Goal: Task Accomplishment & Management: Manage account settings

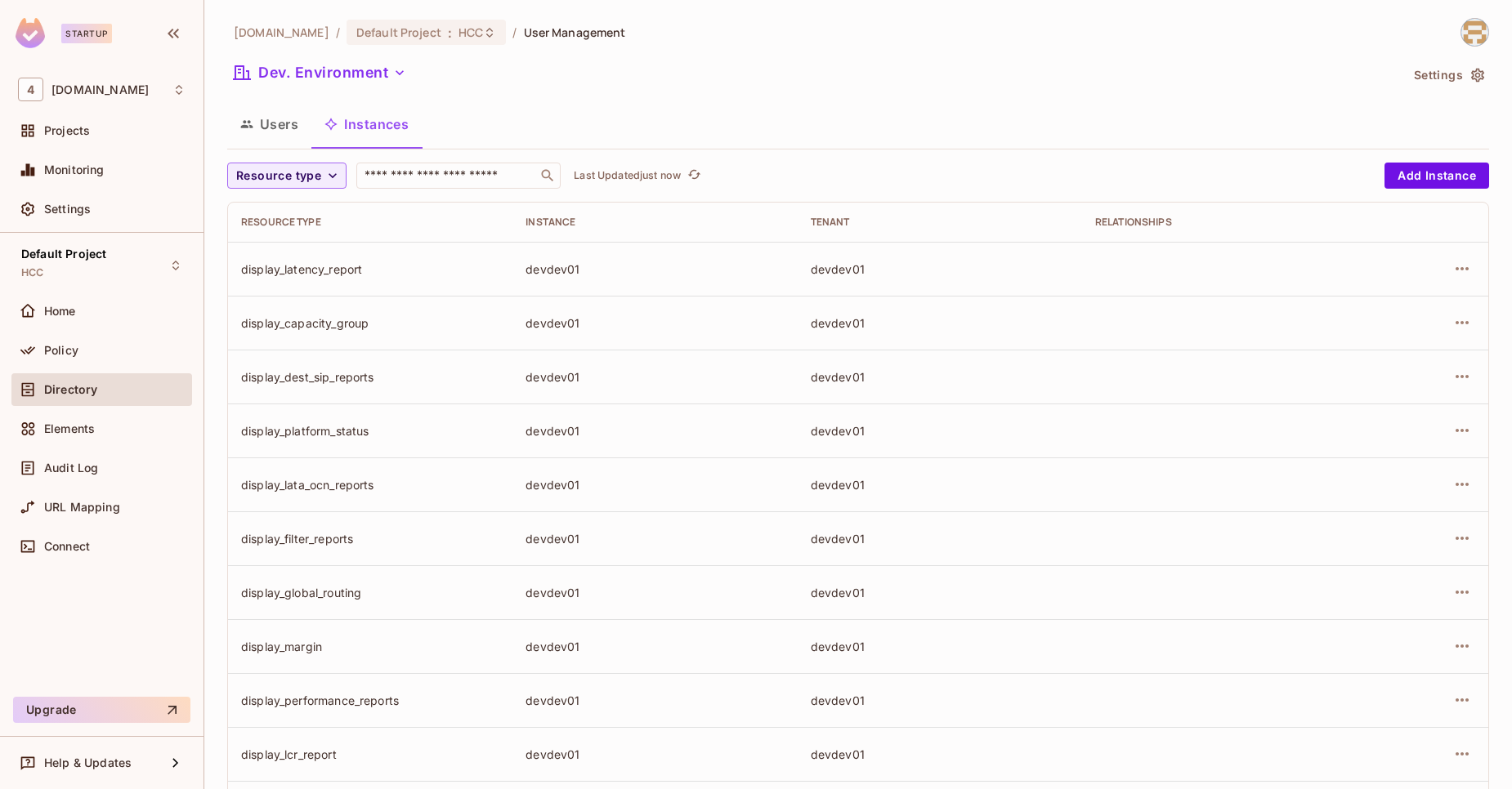
scroll to position [352, 0]
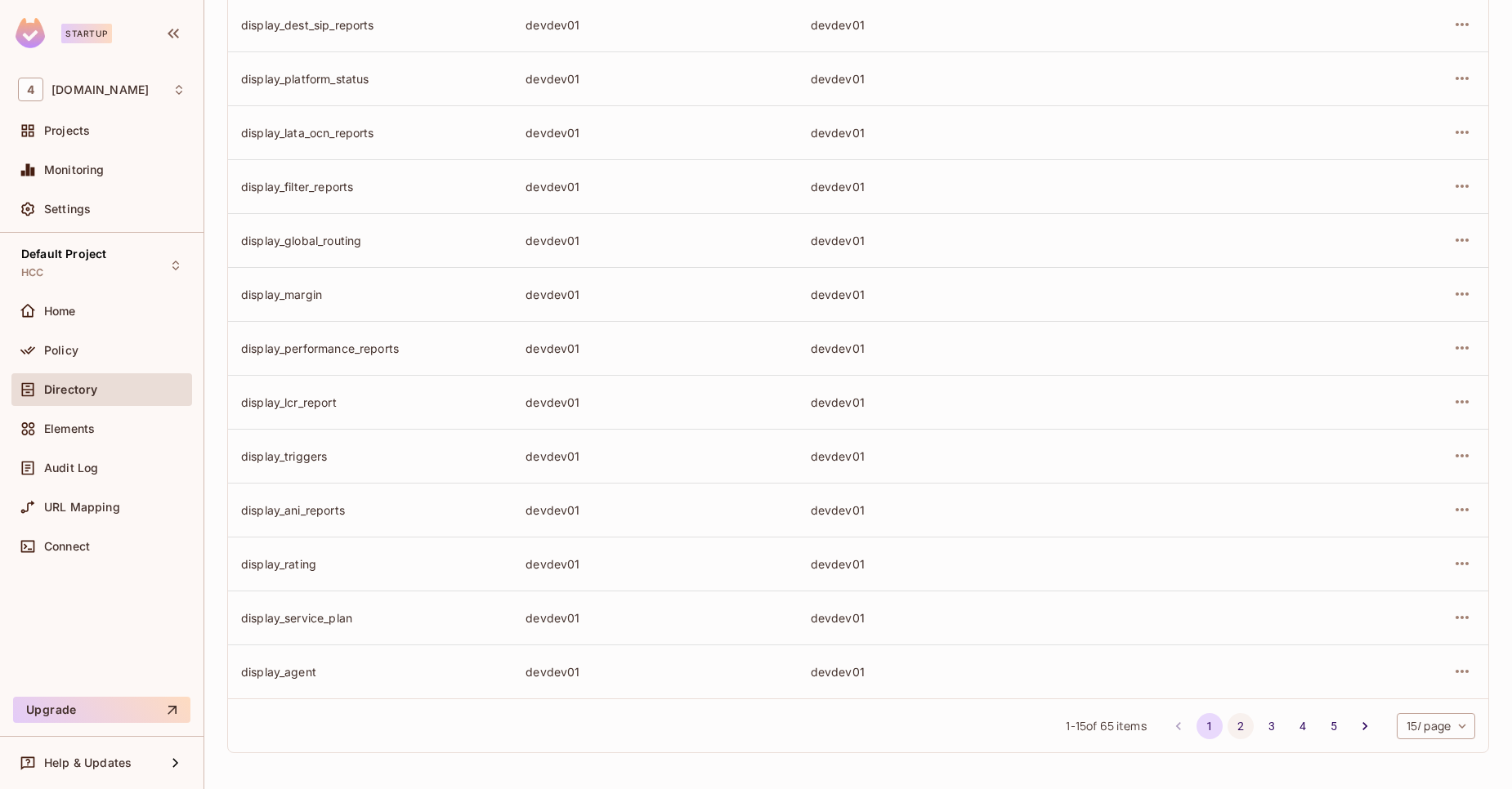
click at [1228, 730] on button "2" at bounding box center [1240, 726] width 26 height 26
click at [1256, 721] on li "3" at bounding box center [1271, 726] width 31 height 26
click at [1259, 725] on button "3" at bounding box center [1271, 726] width 26 height 26
click at [1299, 723] on button "4" at bounding box center [1302, 726] width 26 height 26
click at [1321, 725] on button "5" at bounding box center [1333, 726] width 26 height 26
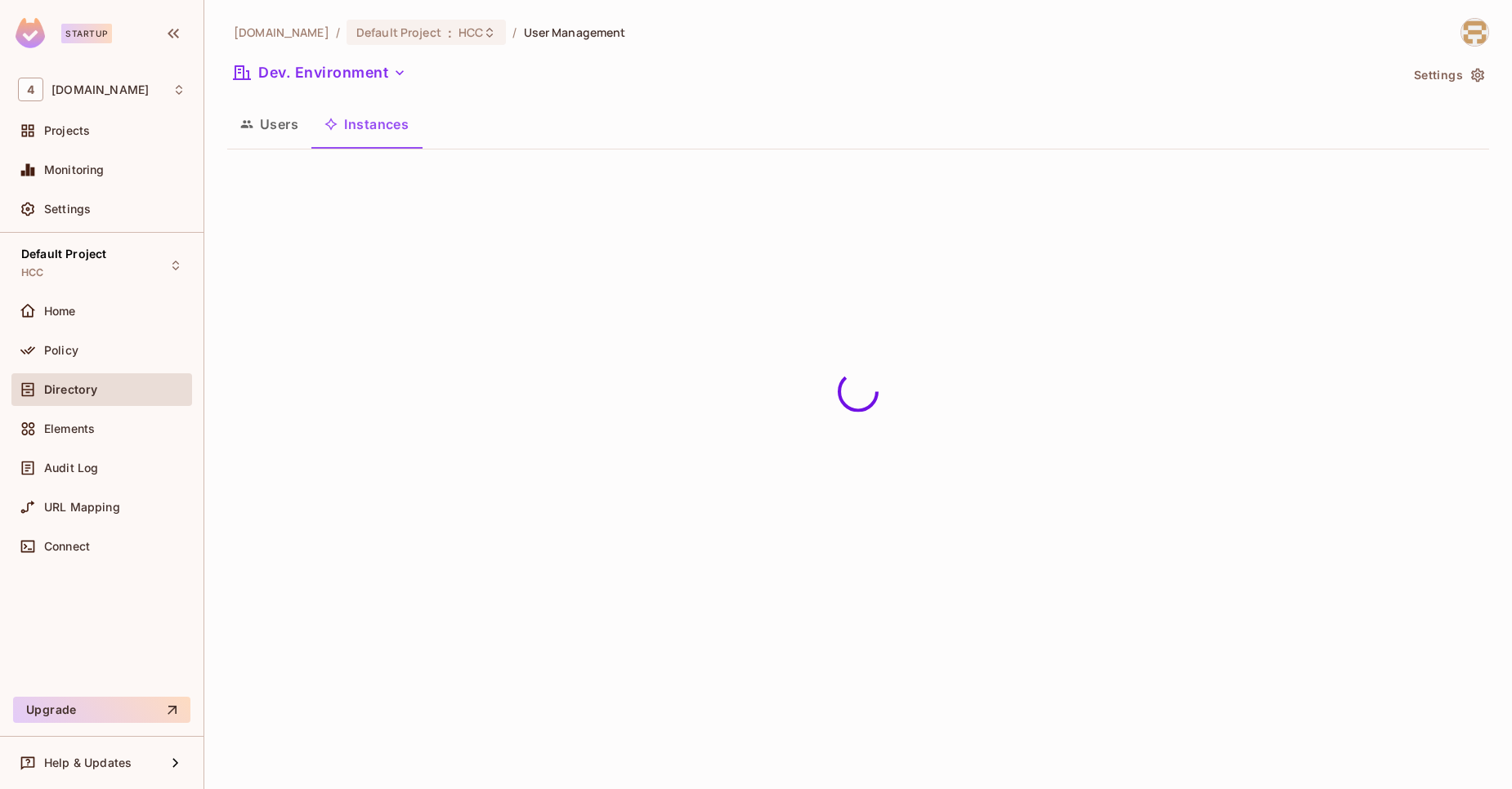
scroll to position [0, 0]
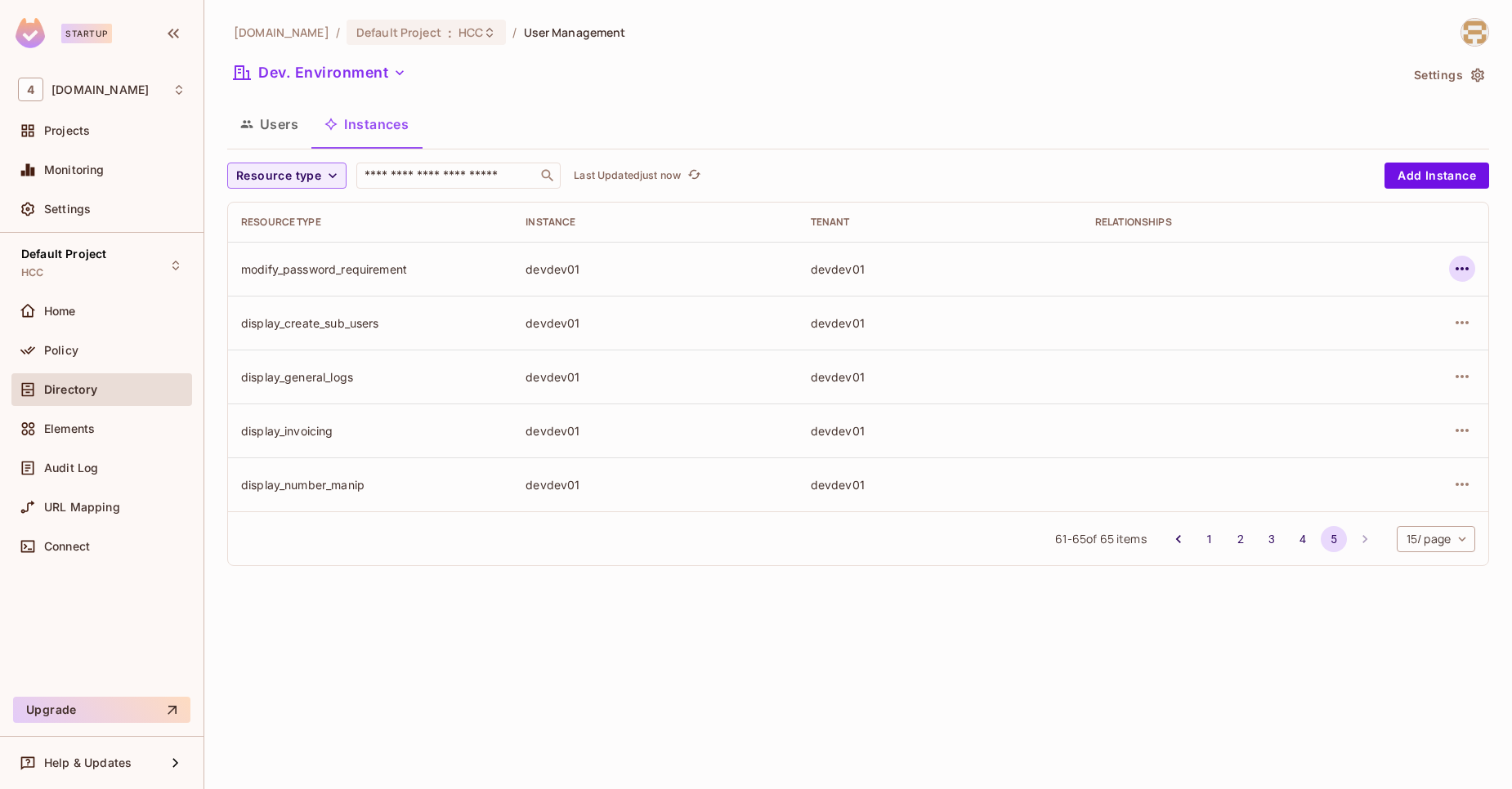
click at [1461, 267] on icon "button" at bounding box center [1462, 269] width 20 height 20
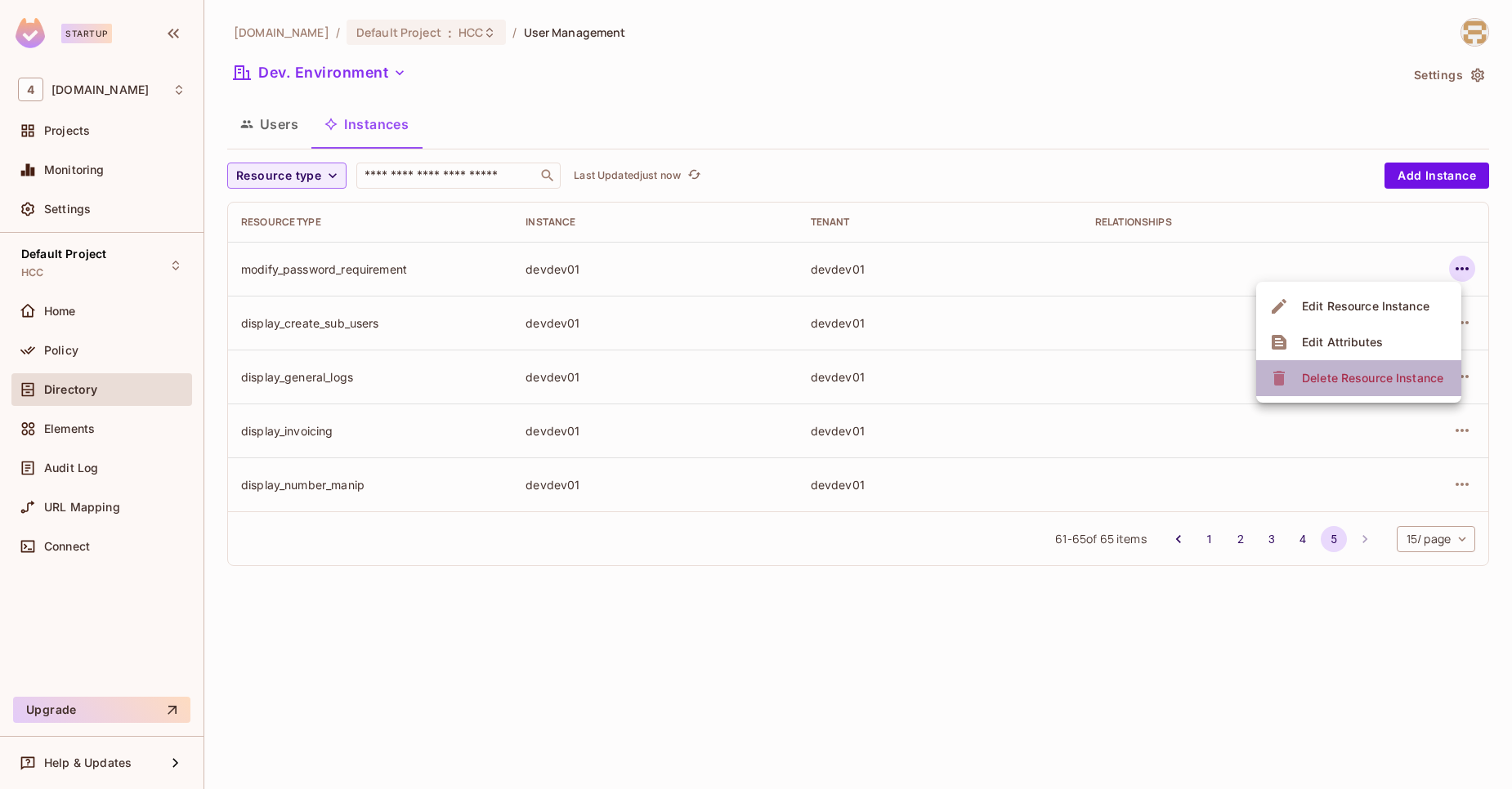
click at [1349, 383] on div "Delete Resource Instance" at bounding box center [1372, 379] width 141 height 16
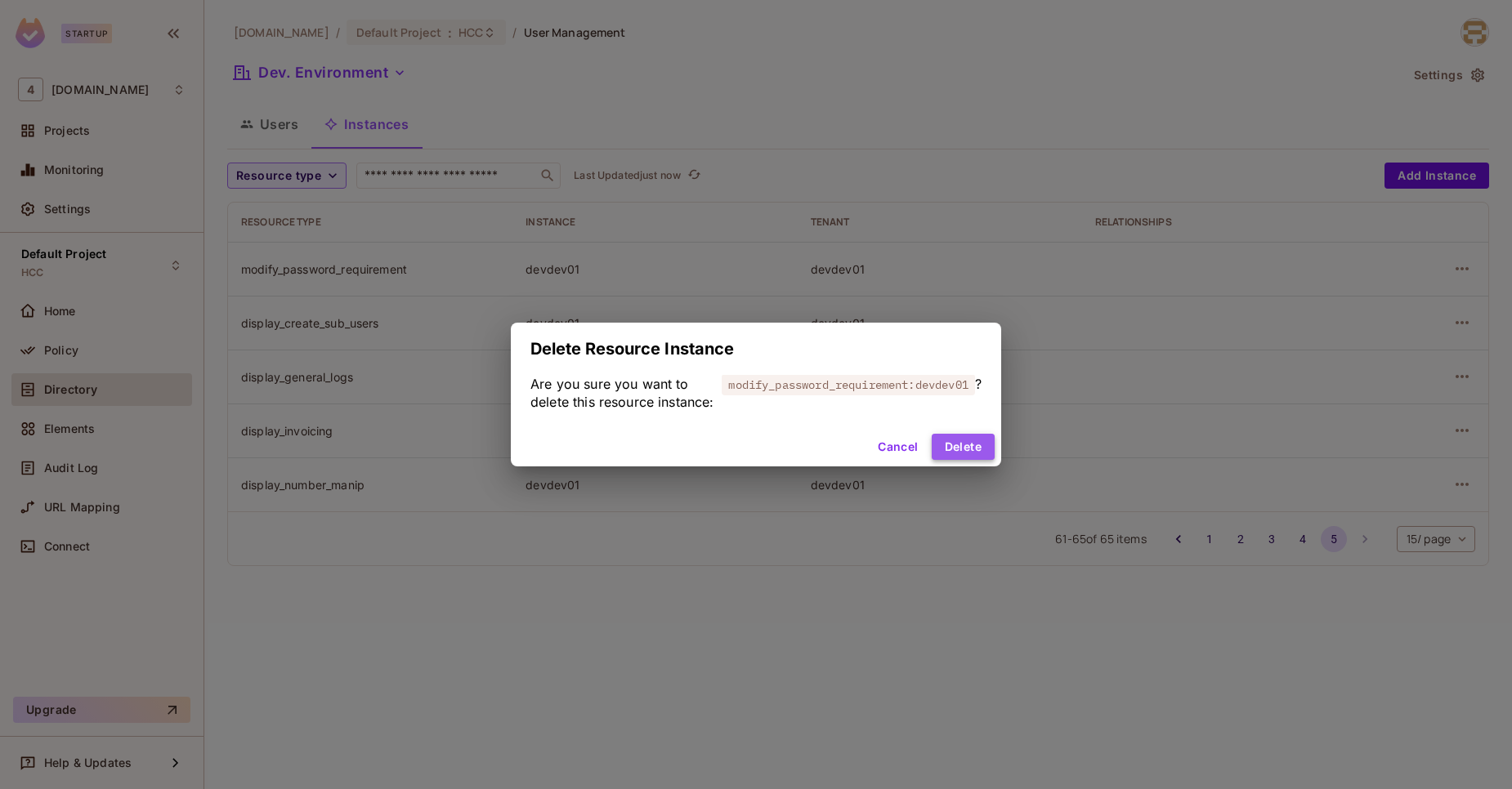
click at [985, 460] on button "Delete" at bounding box center [963, 446] width 63 height 26
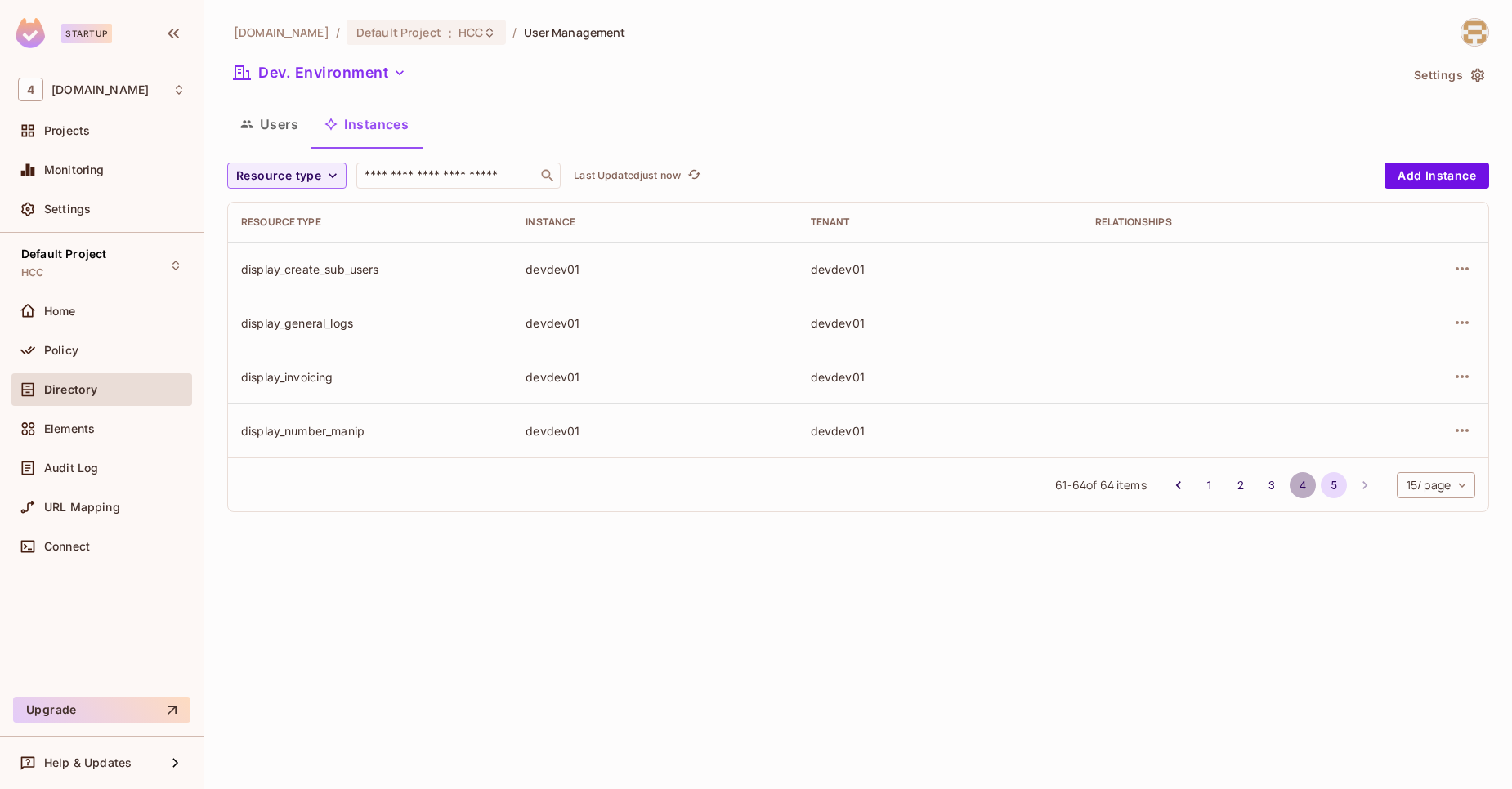
click at [1290, 492] on button "4" at bounding box center [1302, 485] width 26 height 26
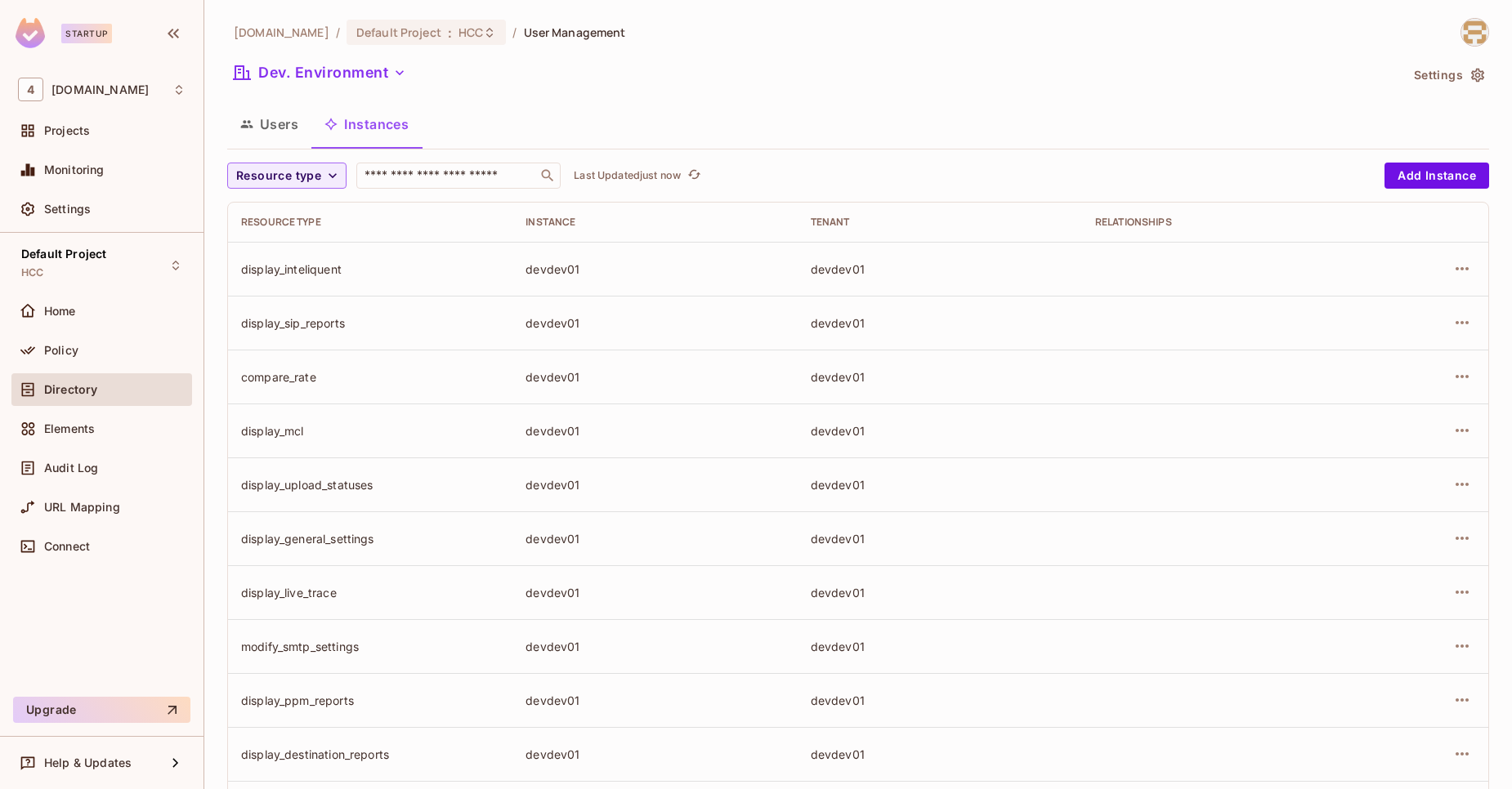
scroll to position [352, 0]
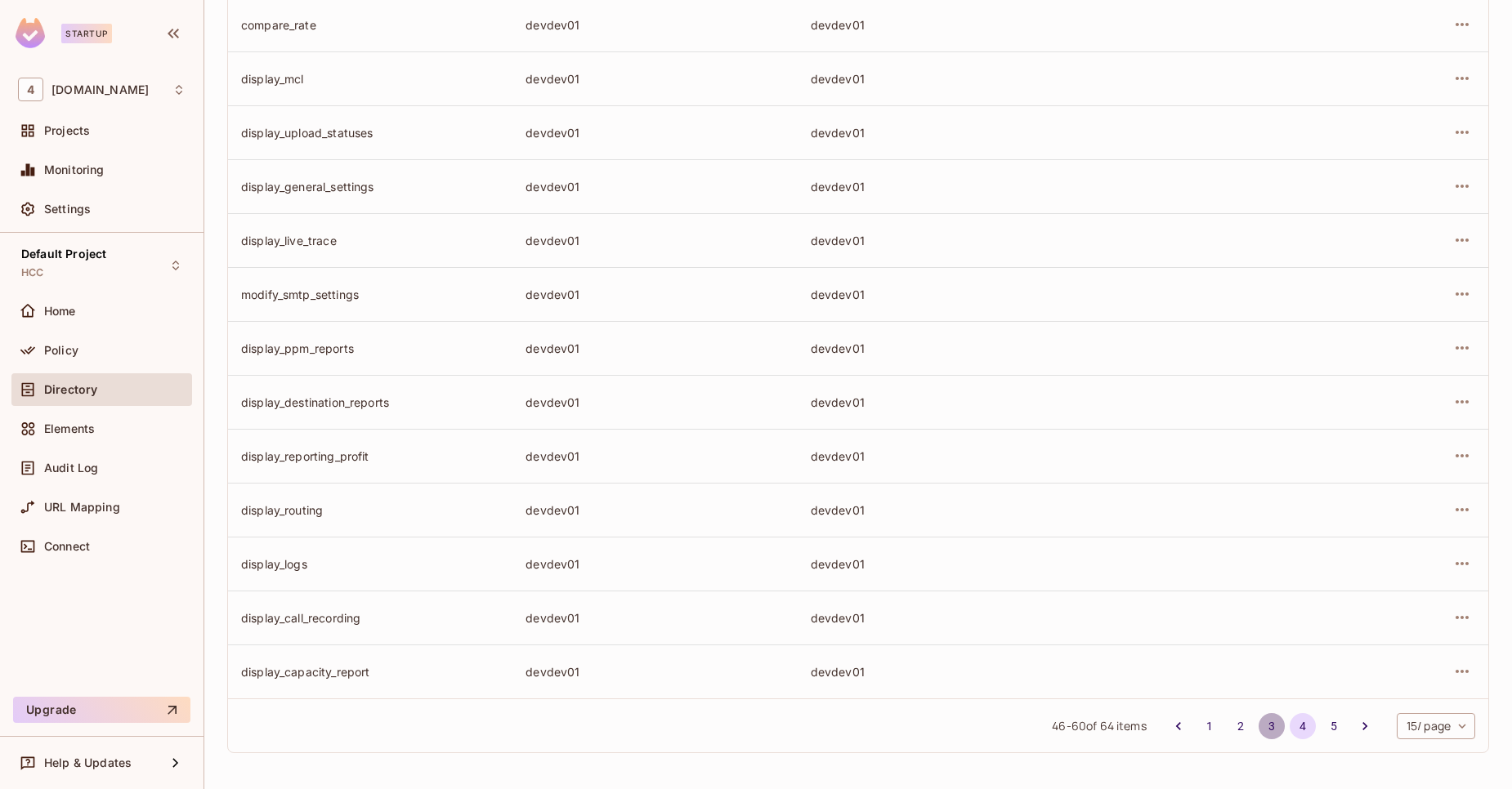
click at [1259, 721] on button "3" at bounding box center [1271, 726] width 26 height 26
click at [1455, 674] on icon "button" at bounding box center [1462, 672] width 20 height 20
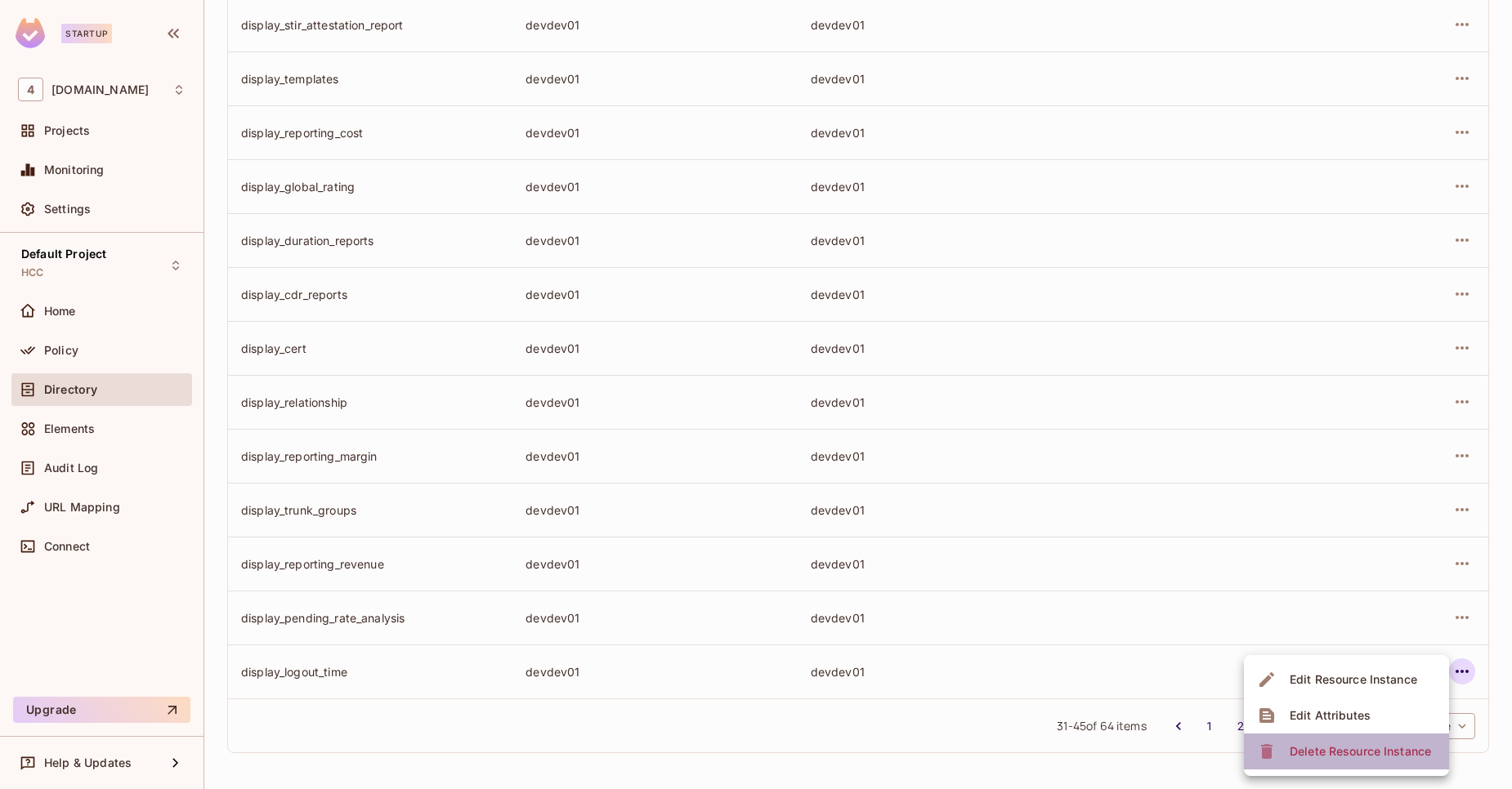
click at [1334, 758] on div "Delete Resource Instance" at bounding box center [1360, 752] width 141 height 16
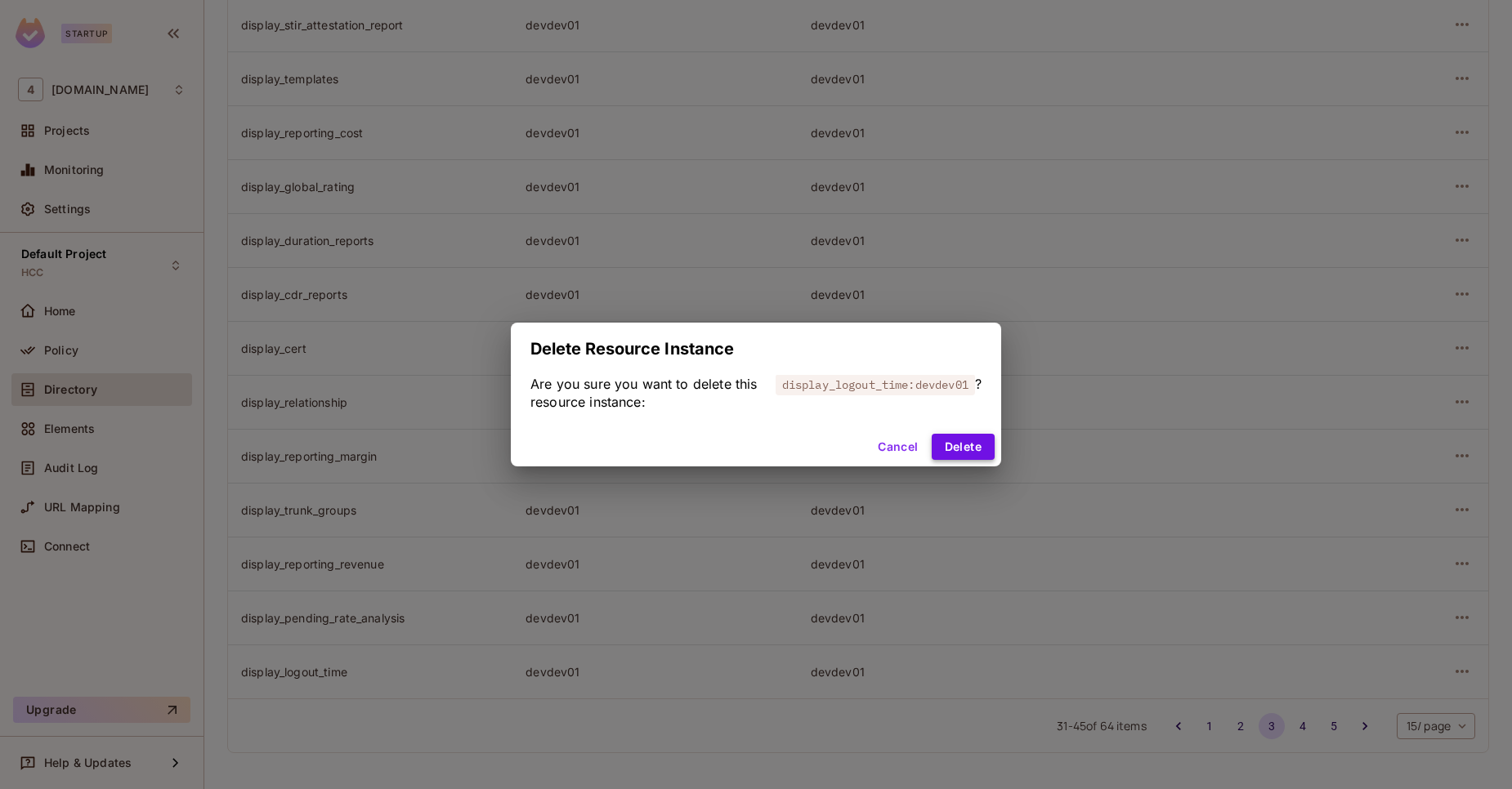
click at [988, 447] on button "Delete" at bounding box center [963, 446] width 63 height 26
